Goal: Transaction & Acquisition: Obtain resource

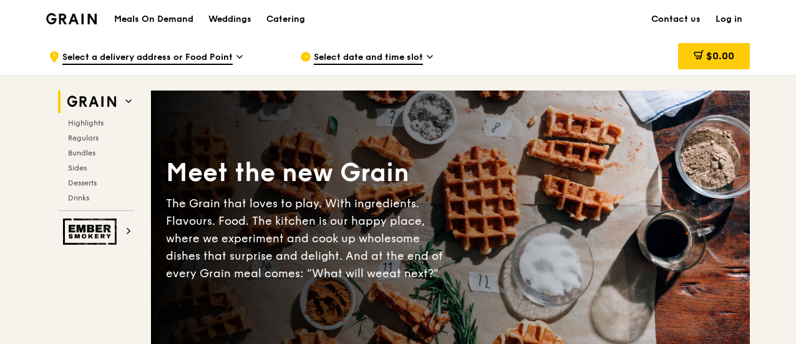
click at [387, 59] on span "Select date and time slot" at bounding box center [368, 58] width 109 height 14
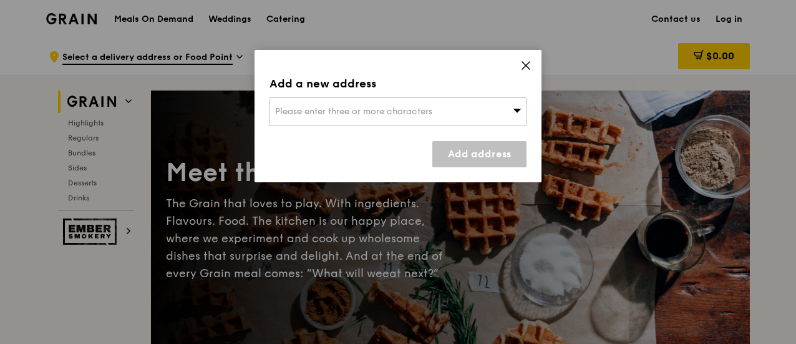
click at [440, 112] on div "Please enter three or more characters" at bounding box center [397, 111] width 257 height 29
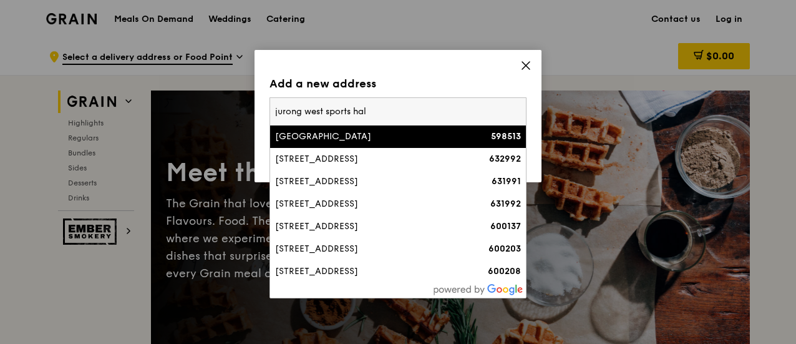
type input "[GEOGRAPHIC_DATA]"
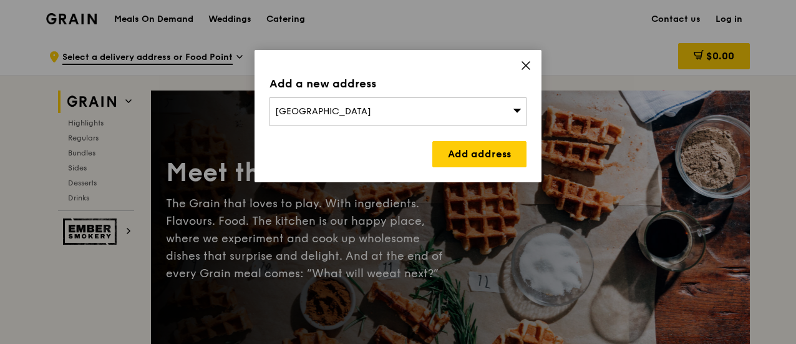
click at [519, 107] on icon at bounding box center [517, 109] width 9 height 9
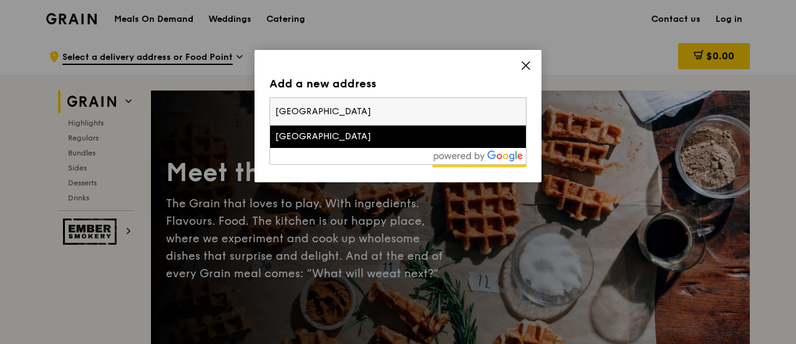
click at [425, 136] on div "[GEOGRAPHIC_DATA]" at bounding box center [367, 136] width 185 height 12
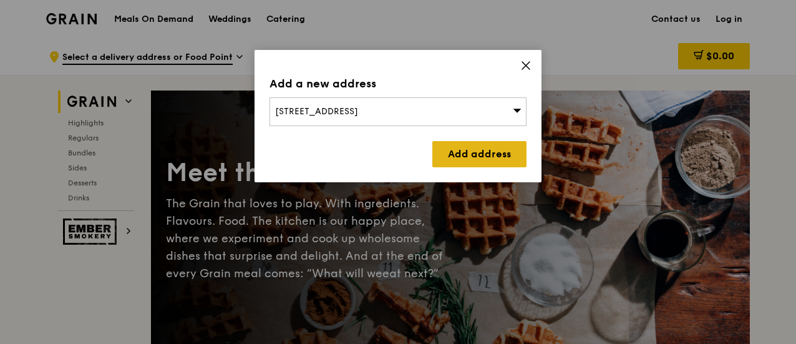
click at [473, 152] on link "Add address" at bounding box center [479, 154] width 94 height 26
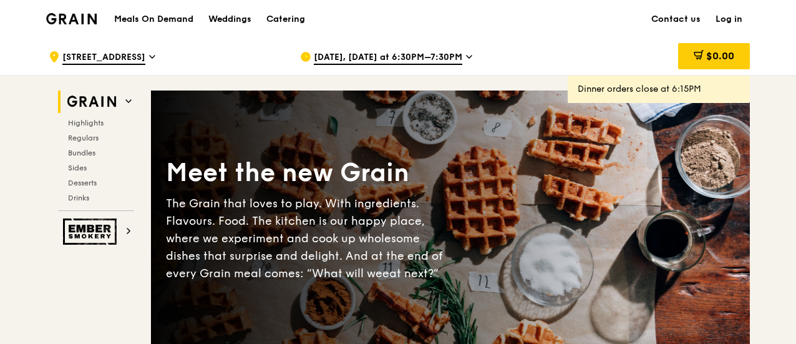
click at [391, 54] on span "Aug 11, Today at 6:30PM–7:30PM" at bounding box center [388, 58] width 148 height 14
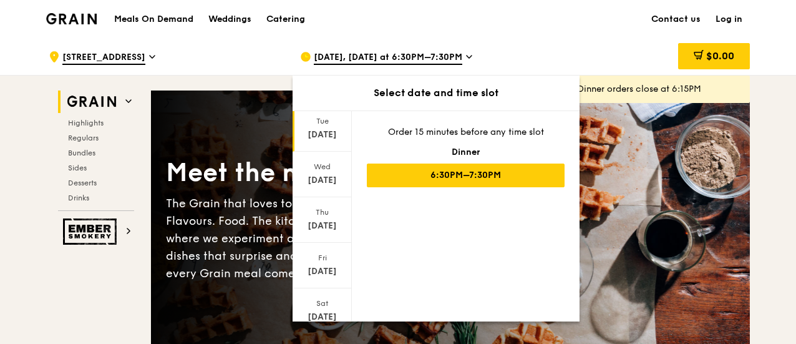
scroll to position [125, 0]
click at [324, 261] on div "Sat" at bounding box center [322, 261] width 56 height 10
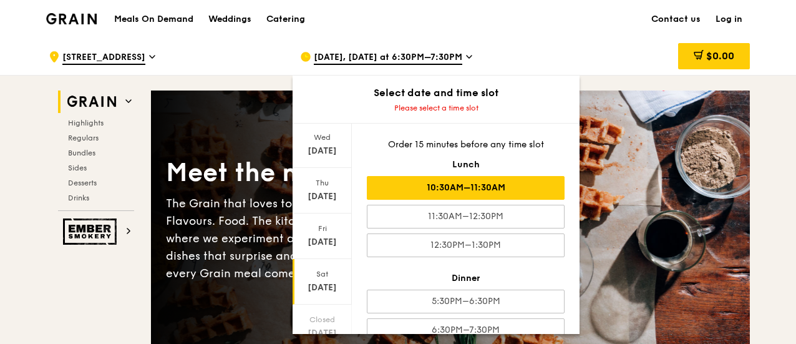
click at [456, 185] on div "10:30AM–11:30AM" at bounding box center [466, 188] width 198 height 24
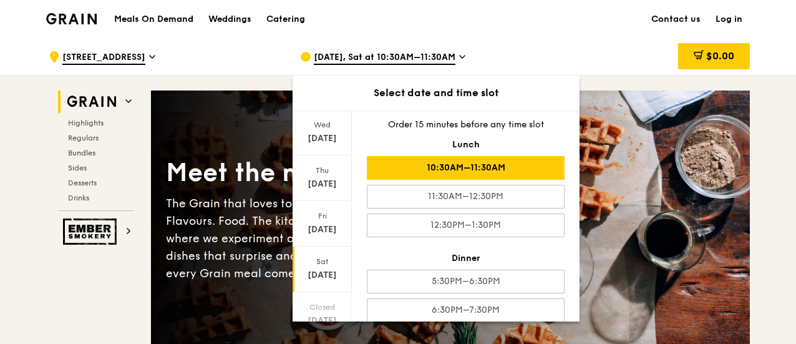
scroll to position [0, 0]
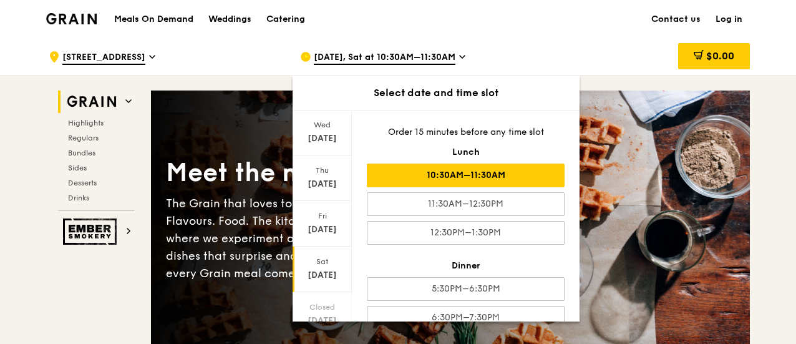
click at [463, 172] on div "10:30AM–11:30AM" at bounding box center [466, 175] width 198 height 24
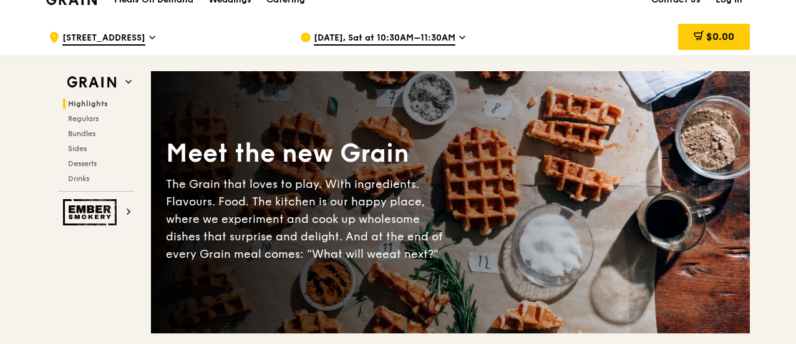
scroll to position [0, 0]
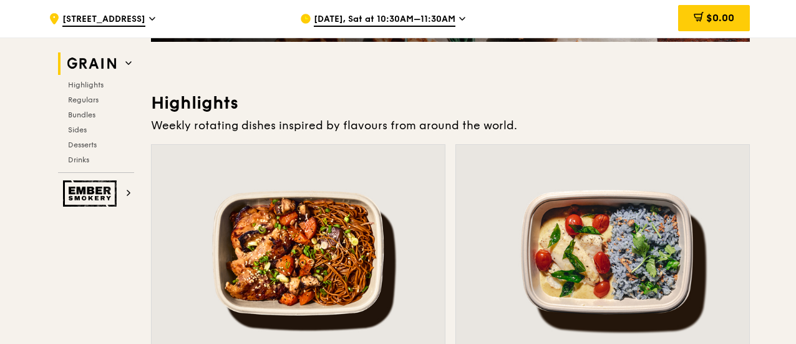
scroll to position [312, 0]
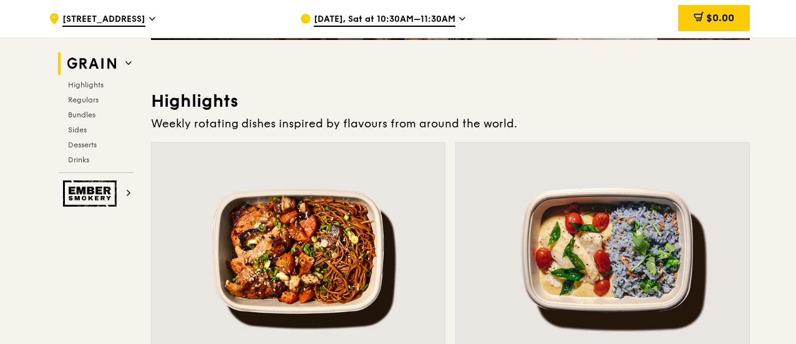
click at [104, 58] on img at bounding box center [91, 63] width 57 height 22
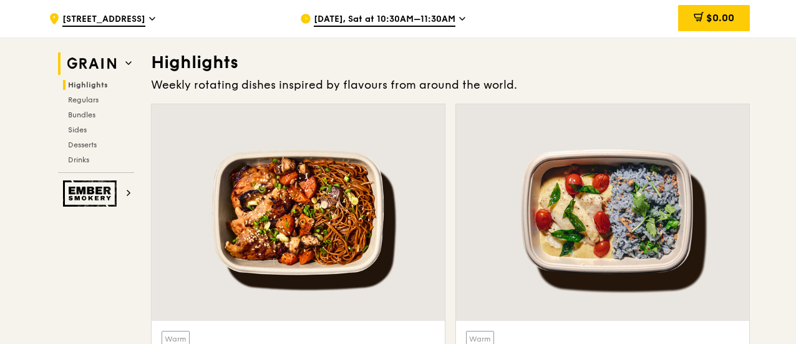
scroll to position [352, 0]
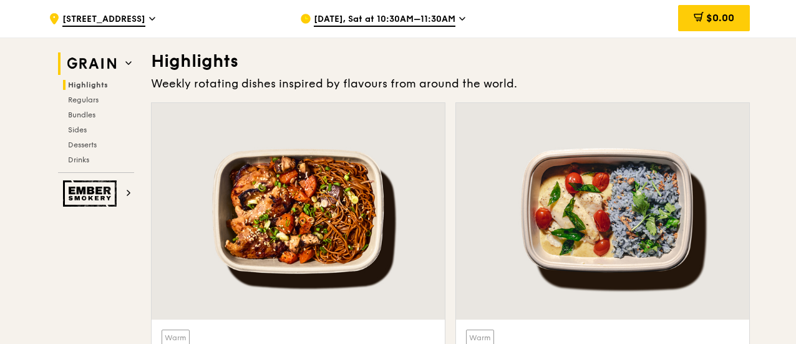
click at [128, 60] on icon at bounding box center [128, 63] width 6 height 6
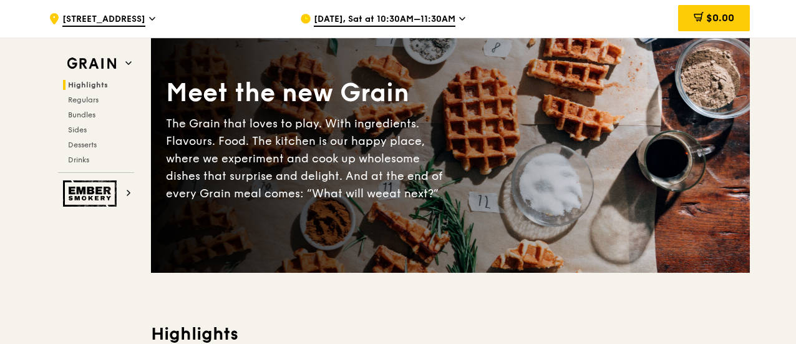
scroll to position [0, 0]
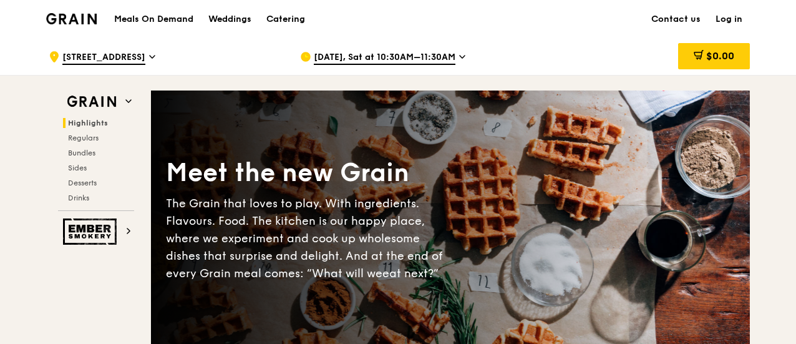
click at [60, 17] on img at bounding box center [71, 18] width 51 height 11
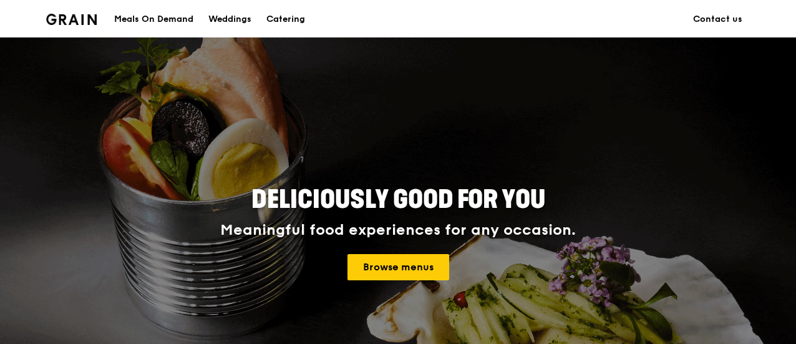
scroll to position [62, 0]
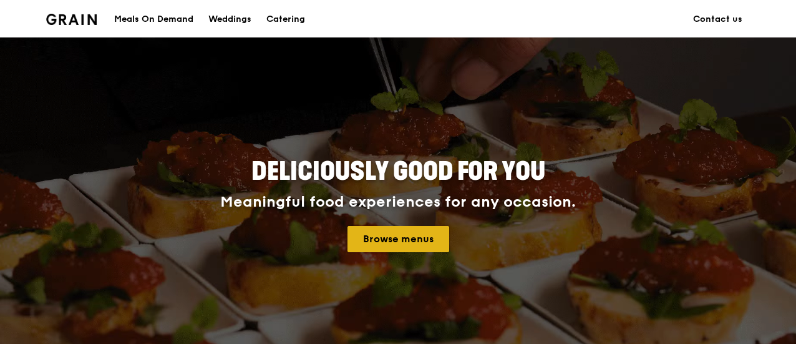
click at [392, 239] on link "Browse menus" at bounding box center [398, 239] width 102 height 26
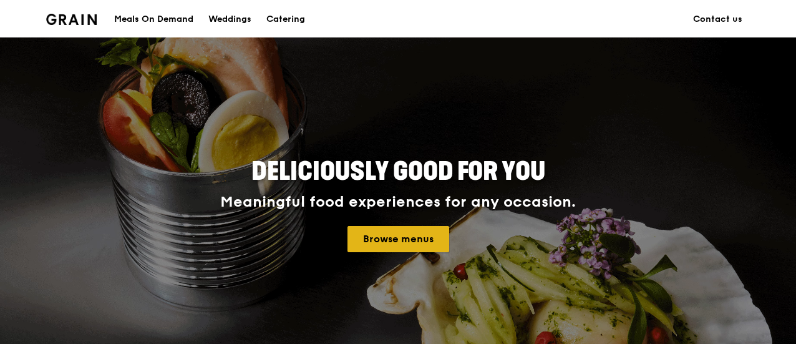
click at [400, 238] on link "Browse menus" at bounding box center [398, 239] width 102 height 26
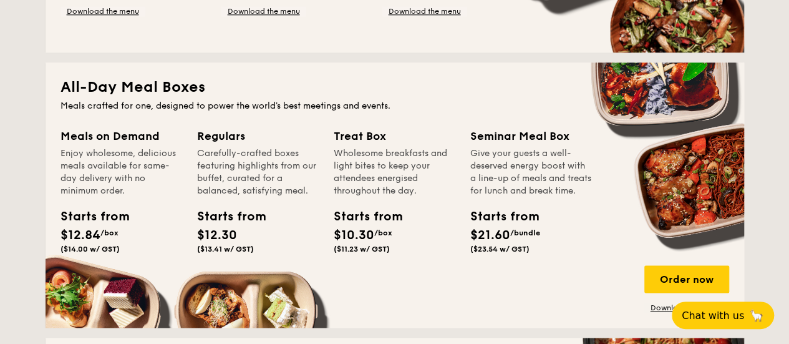
scroll to position [811, 0]
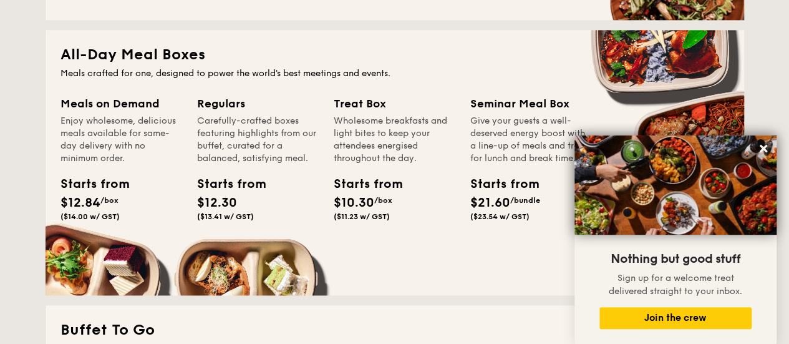
click at [363, 107] on div "Treat Box" at bounding box center [395, 103] width 122 height 17
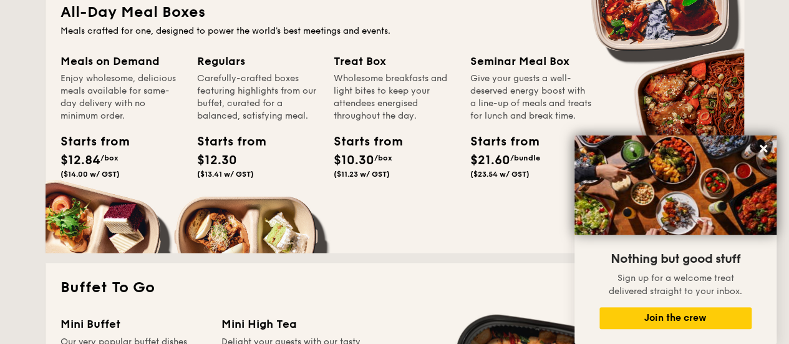
scroll to position [873, 0]
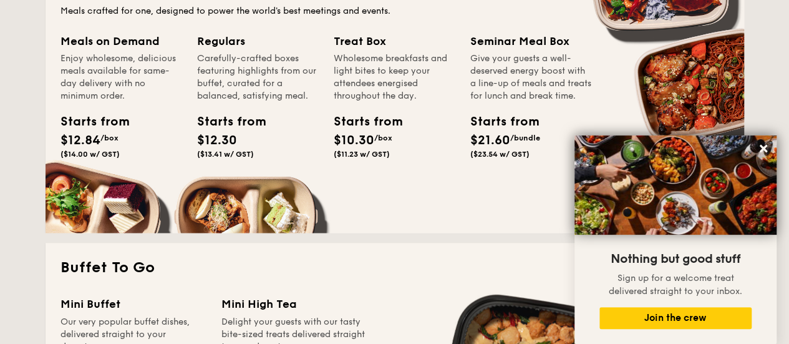
click at [359, 113] on div "Starts from" at bounding box center [362, 121] width 56 height 19
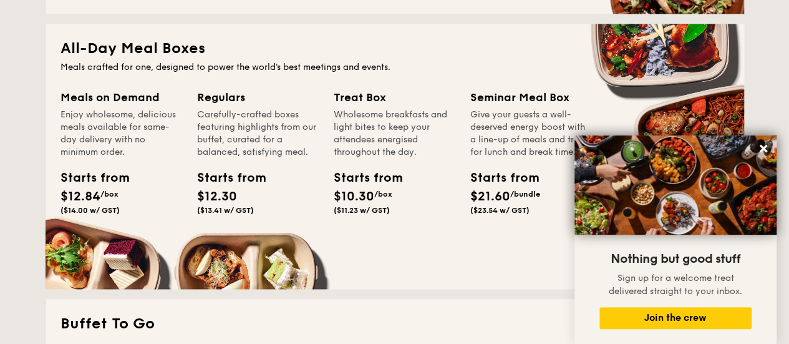
scroll to position [748, 0]
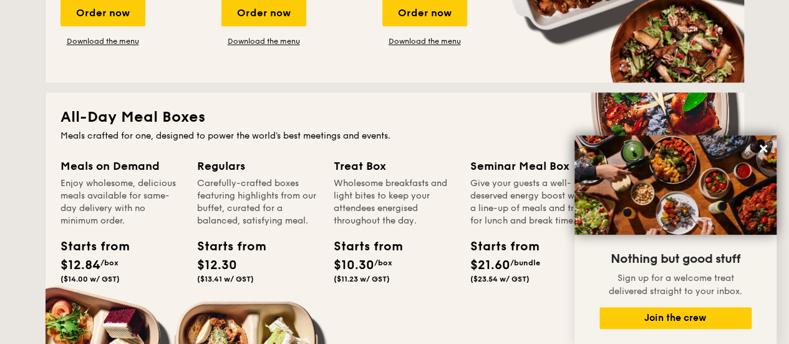
click at [144, 120] on h2 "All-Day Meal Boxes" at bounding box center [394, 117] width 669 height 20
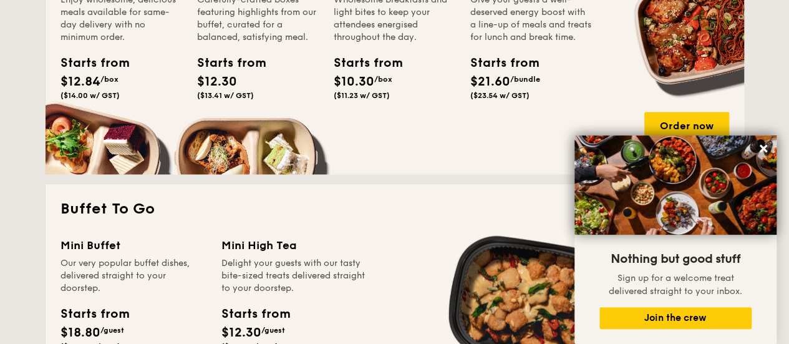
scroll to position [936, 0]
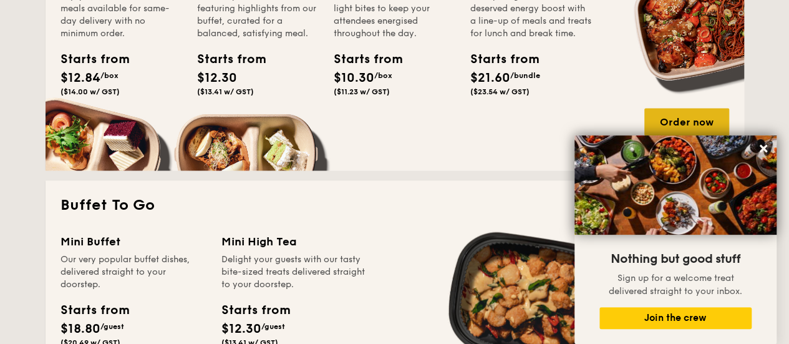
click at [675, 118] on div "Order now" at bounding box center [686, 121] width 85 height 27
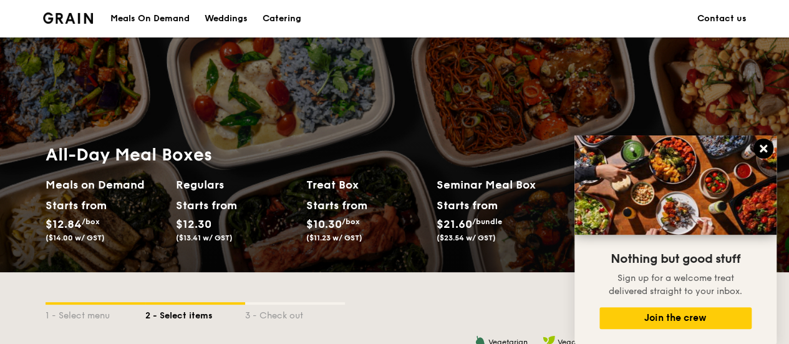
click at [763, 148] on icon at bounding box center [763, 148] width 7 height 7
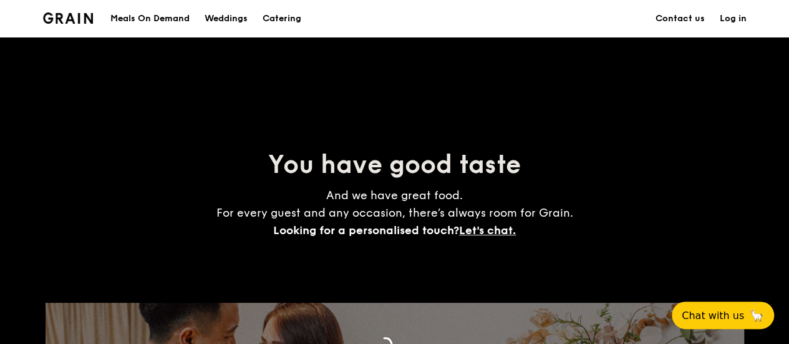
scroll to position [2299, 0]
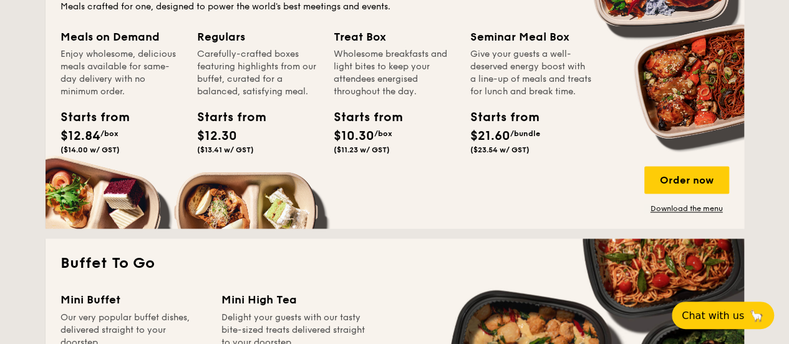
scroll to position [873, 0]
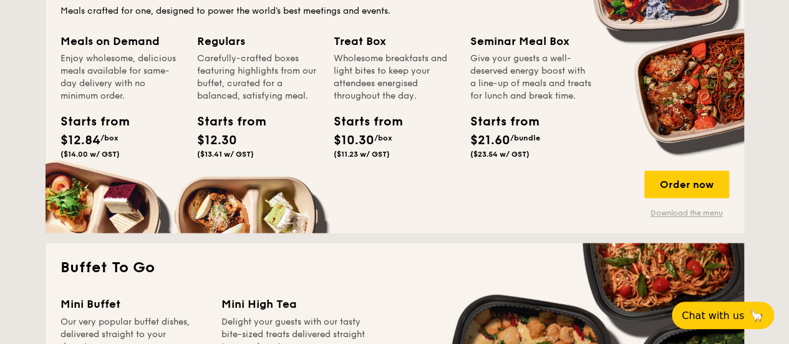
click at [674, 213] on link "Download the menu" at bounding box center [686, 213] width 85 height 10
